Goal: Entertainment & Leisure: Consume media (video, audio)

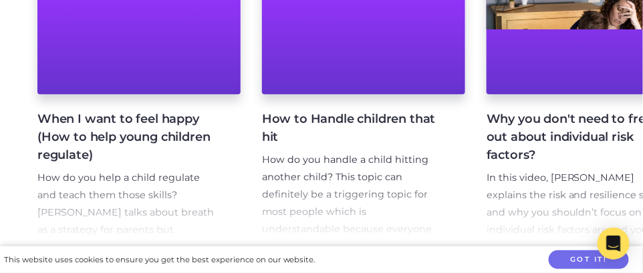
scroll to position [735, 0]
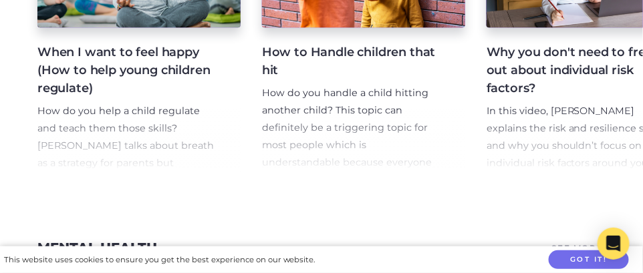
click at [74, 75] on h4 "When I want to feel happy (How to help young children regulate)" at bounding box center [128, 70] width 182 height 54
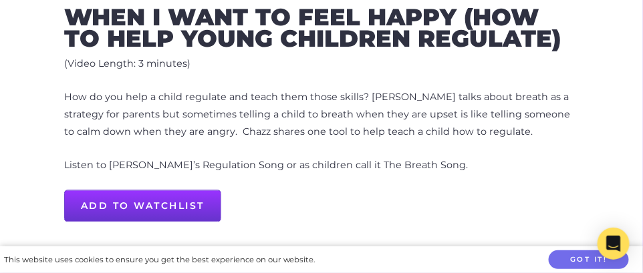
scroll to position [601, 0]
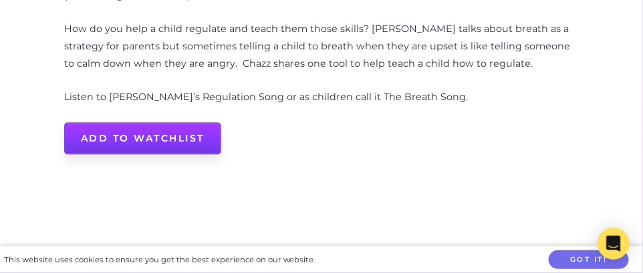
click at [148, 136] on link "Add to Watchlist" at bounding box center [142, 138] width 157 height 32
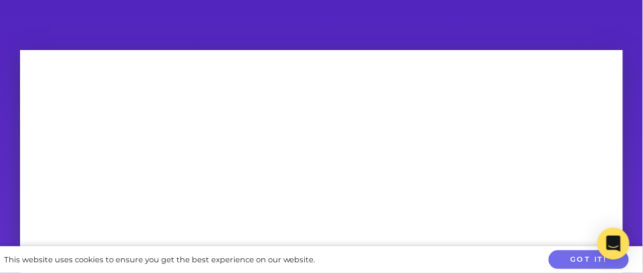
scroll to position [134, 0]
